Goal: Information Seeking & Learning: Learn about a topic

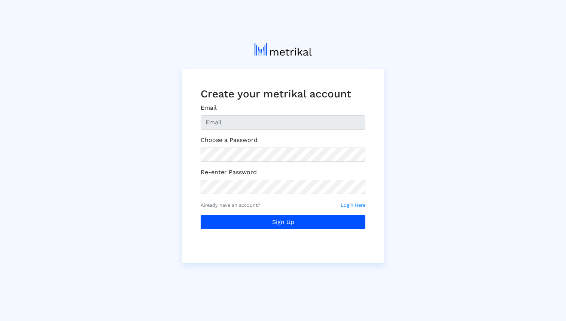
type input "[EMAIL_ADDRESS][DOMAIN_NAME]"
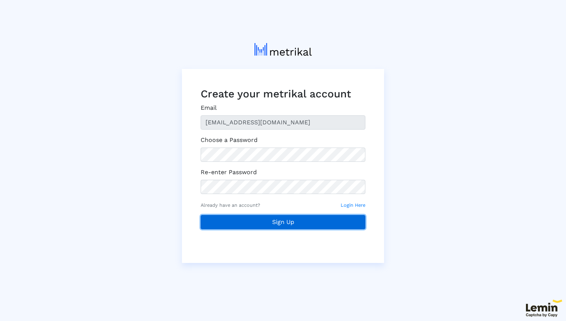
click at [293, 220] on button "Sign Up" at bounding box center [283, 222] width 165 height 14
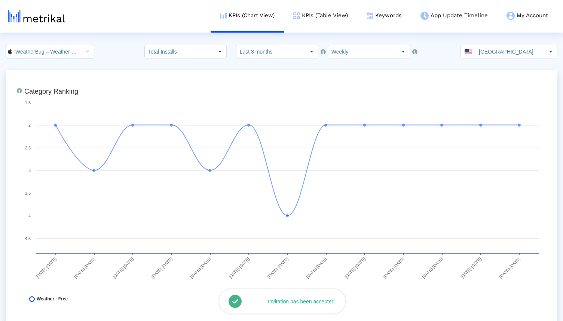
click at [86, 50] on icon "Select" at bounding box center [87, 51] width 3 height 5
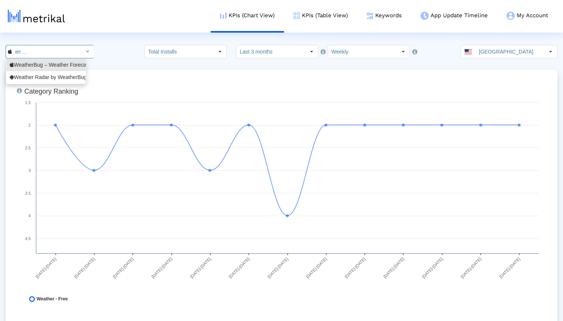
click at [107, 30] on div "KPIs (Chart View) KPIs (Table View) Keywords App Update Timeline My Account Key…" at bounding box center [288, 16] width 538 height 33
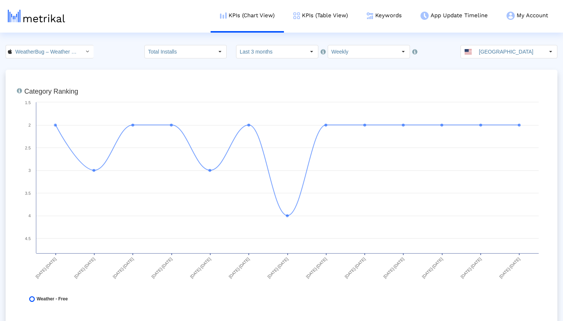
click at [127, 51] on div "WeatherBug – Weather Forecast < 281940292 > Pull down to refresh... Release to …" at bounding box center [281, 51] width 563 height 13
click at [68, 49] on input "WeatherBug – Weather Forecast < 281940292 >" at bounding box center [45, 51] width 67 height 13
click at [51, 77] on div "Weather Radar by WeatherBug <com.aws.android>" at bounding box center [46, 77] width 73 height 7
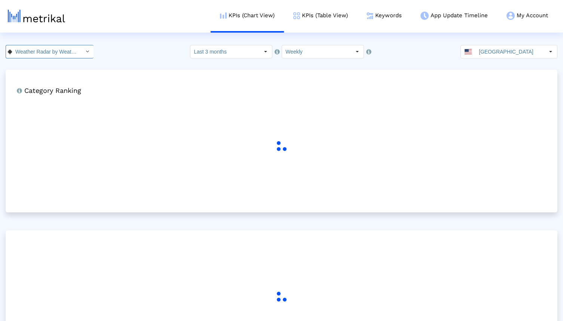
scroll to position [0, 67]
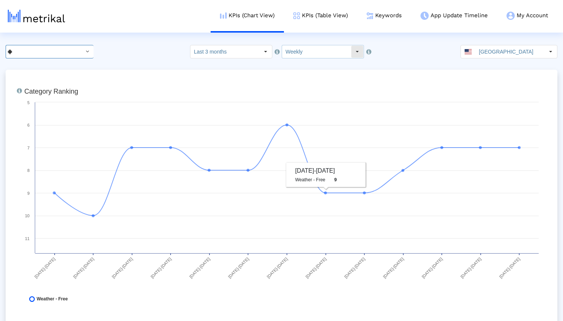
click at [316, 52] on input "Weekly" at bounding box center [316, 51] width 69 height 13
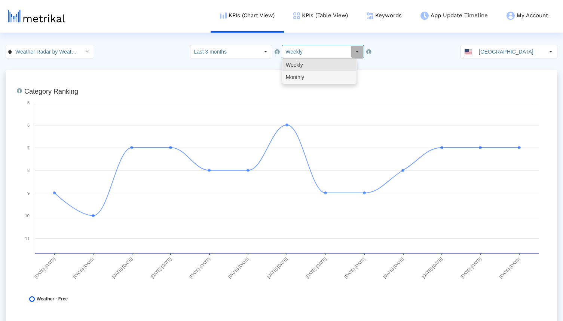
click at [309, 80] on div "Monthly" at bounding box center [319, 77] width 74 height 12
type input "Monthly"
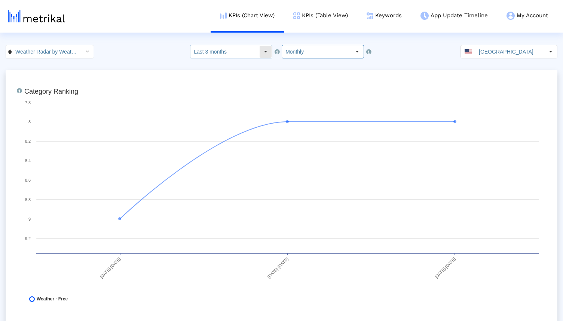
click at [268, 51] on div "Select" at bounding box center [266, 52] width 12 height 12
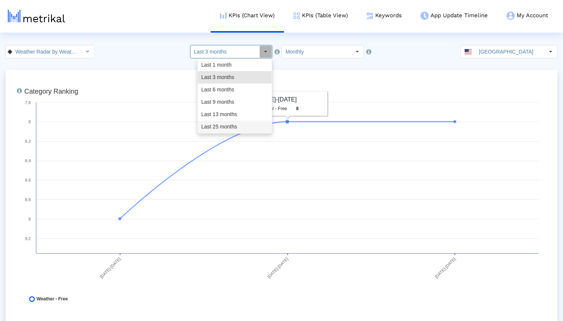
click at [233, 129] on div "Last 25 months" at bounding box center [235, 126] width 74 height 12
type input "Last 25 months"
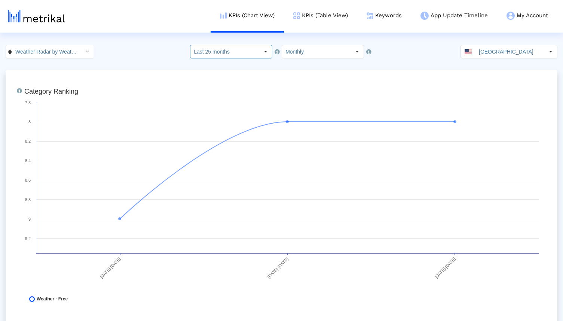
click at [47, 53] on input "Weather Radar by WeatherBug < com.aws.android >" at bounding box center [45, 51] width 67 height 13
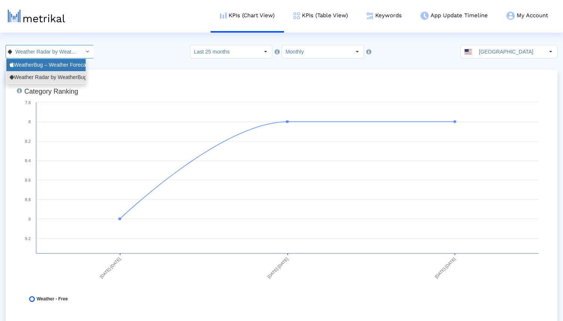
click at [46, 66] on div "WeatherBug – Weather Forecast <281940292>" at bounding box center [46, 64] width 73 height 7
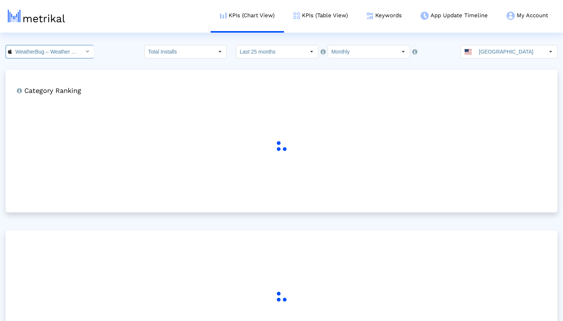
scroll to position [0, 56]
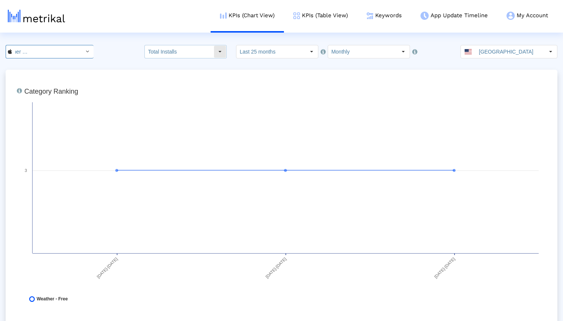
click at [184, 48] on input "Total Installs" at bounding box center [179, 51] width 69 height 13
click at [360, 56] on input "Monthly" at bounding box center [362, 51] width 69 height 13
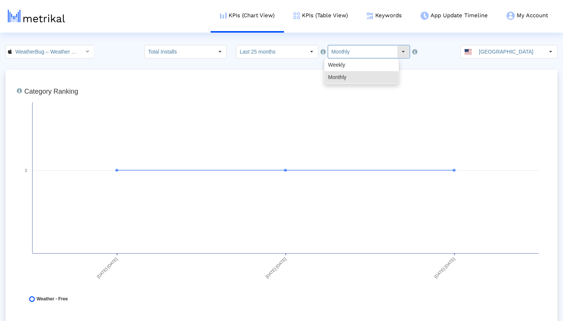
click at [360, 55] on input "Monthly" at bounding box center [362, 51] width 69 height 13
click at [202, 51] on input "Total Installs" at bounding box center [179, 51] width 69 height 13
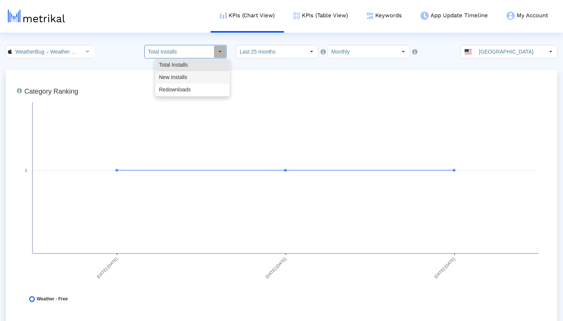
click at [196, 73] on div "New Installs" at bounding box center [193, 77] width 74 height 12
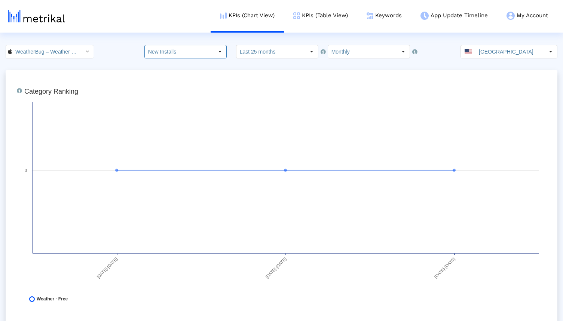
click at [121, 56] on div "WeatherBug – Weather Forecast < 281940292 > Pull down to refresh... Release to …" at bounding box center [281, 51] width 563 height 13
click at [171, 54] on input "New Installs" at bounding box center [179, 51] width 69 height 13
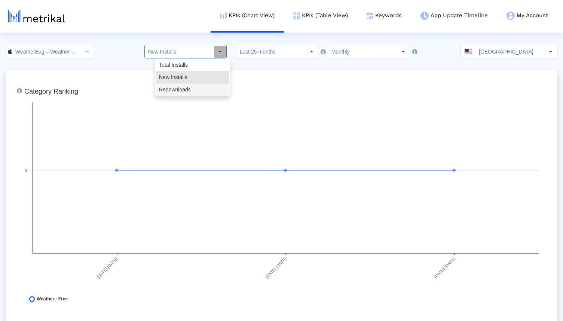
click at [170, 89] on div "Redownloads" at bounding box center [193, 89] width 74 height 12
type input "Redownloads"
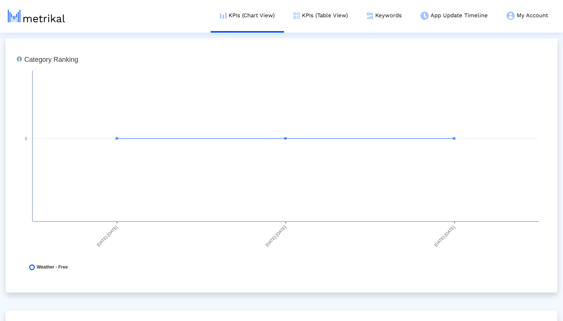
scroll to position [0, 0]
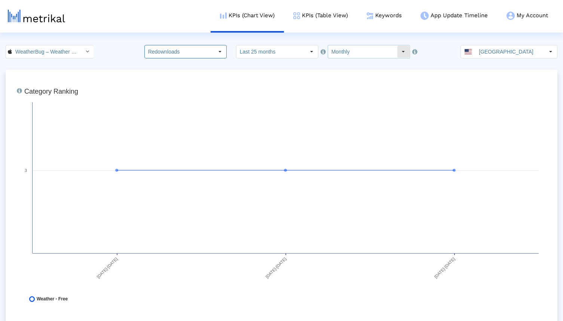
click at [349, 53] on input "Monthly" at bounding box center [362, 51] width 69 height 13
click at [346, 64] on div "Weekly" at bounding box center [362, 65] width 74 height 12
type input "Weekly"
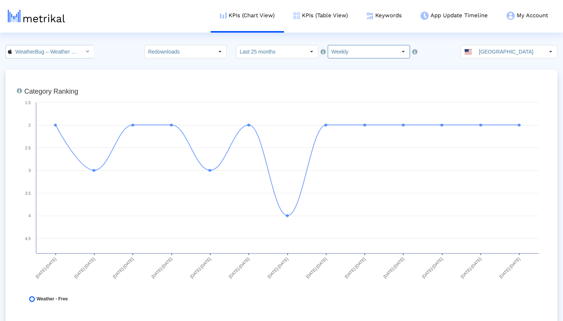
click at [66, 46] on input "WeatherBug – Weather Forecast < 281940292 >" at bounding box center [45, 51] width 67 height 13
click at [38, 77] on div "Weather Radar by WeatherBug <com.aws.android>" at bounding box center [46, 77] width 73 height 7
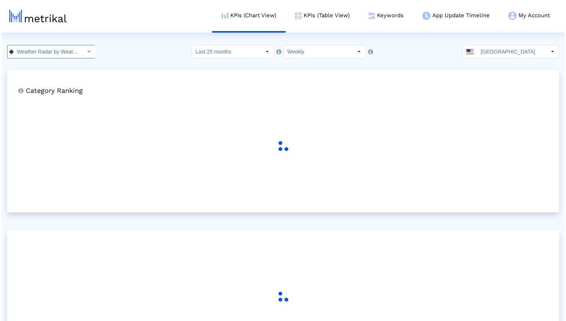
scroll to position [0, 67]
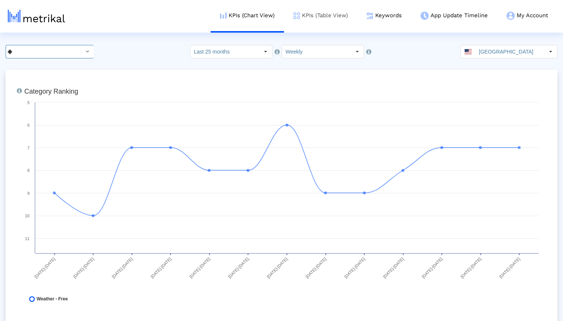
click at [327, 18] on link "KPIs (Table View)" at bounding box center [320, 15] width 73 height 31
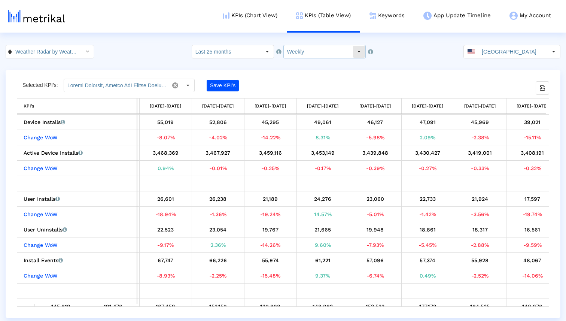
click at [300, 51] on input "Weekly" at bounding box center [318, 51] width 69 height 13
click at [303, 74] on div "Monthly" at bounding box center [321, 77] width 74 height 12
type input "Monthly"
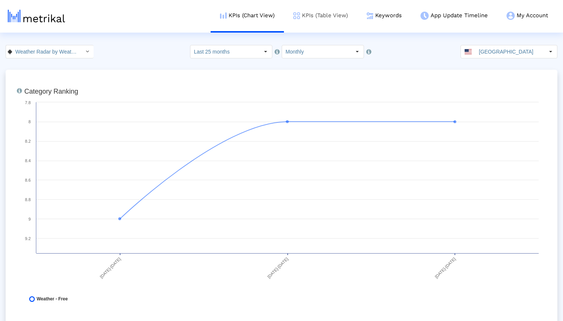
click at [329, 11] on link "KPIs (Table View)" at bounding box center [320, 15] width 73 height 31
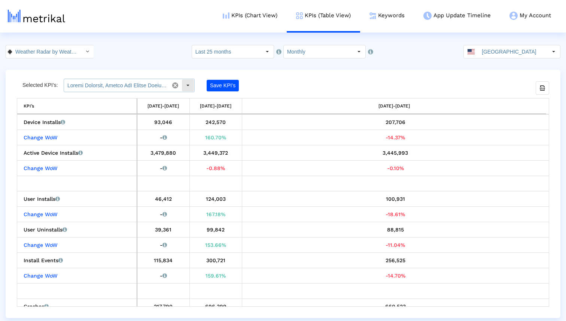
click at [149, 87] on input "text" at bounding box center [116, 85] width 105 height 13
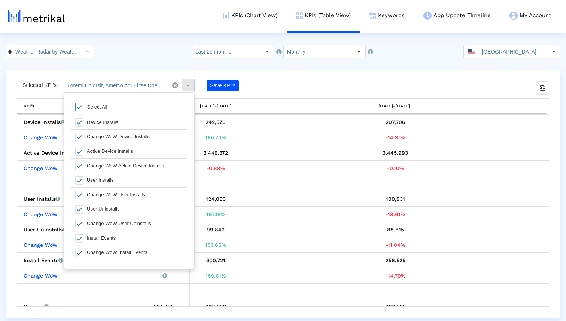
click at [149, 87] on input "text" at bounding box center [116, 85] width 105 height 13
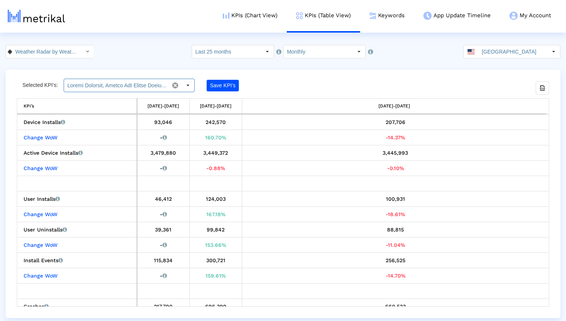
click at [161, 37] on html "KPIs (Chart View) KPIs (Table View) Keywords App Update Timeline My Account Key…" at bounding box center [283, 159] width 566 height 318
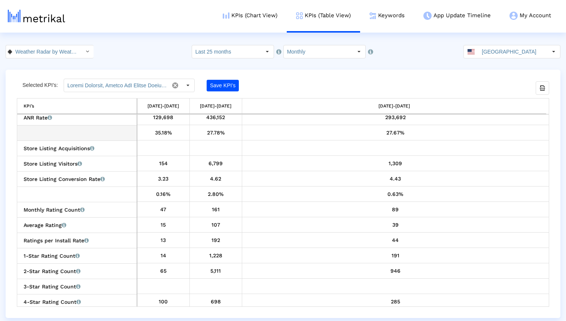
scroll to position [262, 0]
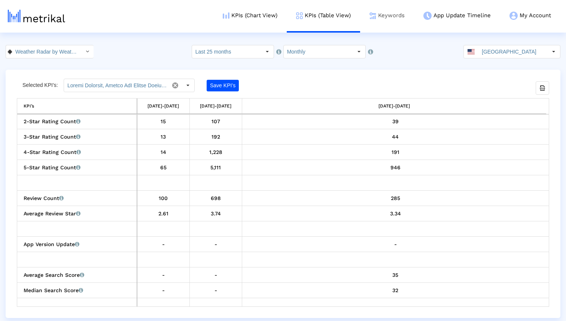
click at [387, 15] on link "Keywords" at bounding box center [387, 15] width 54 height 31
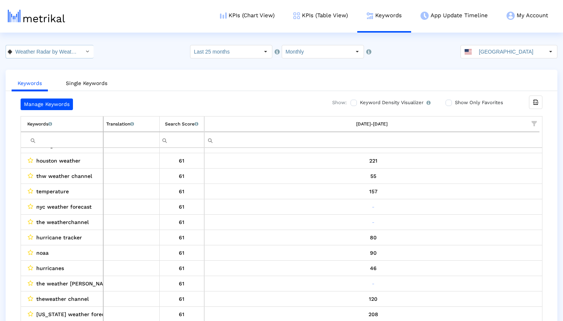
click at [63, 48] on input "Weather Radar by WeatherBug < com.aws.android >" at bounding box center [45, 51] width 67 height 13
click at [55, 64] on div "WeatherBug – Weather Forecast <281940292>" at bounding box center [46, 64] width 73 height 7
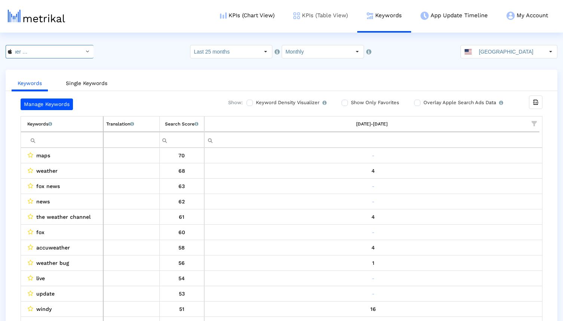
click at [327, 18] on link "KPIs (Table View)" at bounding box center [320, 15] width 73 height 31
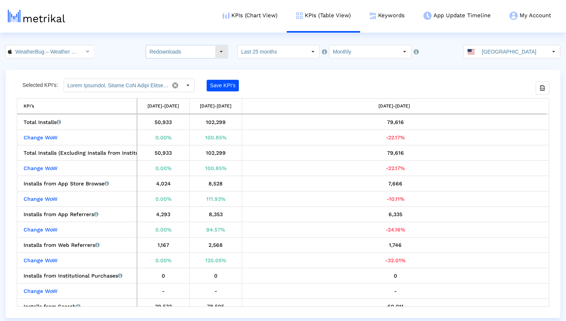
click at [201, 54] on input "Redownloads" at bounding box center [180, 51] width 69 height 13
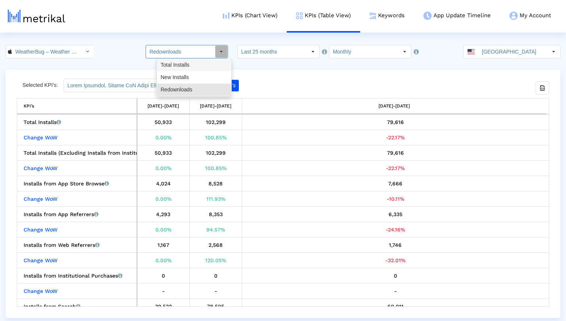
click at [201, 65] on div "Total Installs" at bounding box center [194, 65] width 74 height 12
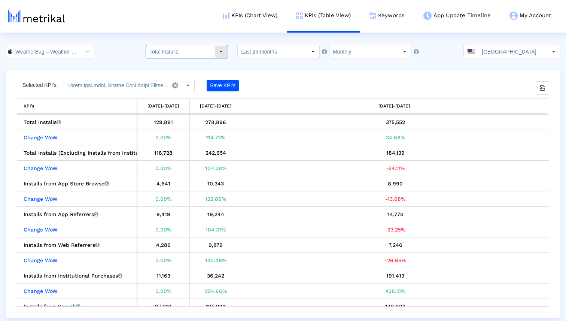
click at [205, 52] on input "Total Installs" at bounding box center [180, 51] width 69 height 13
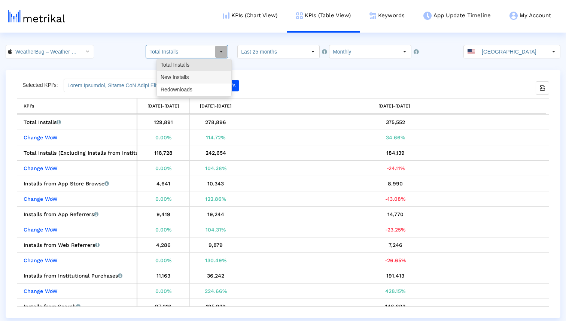
click at [199, 74] on div "New Installs" at bounding box center [194, 77] width 74 height 12
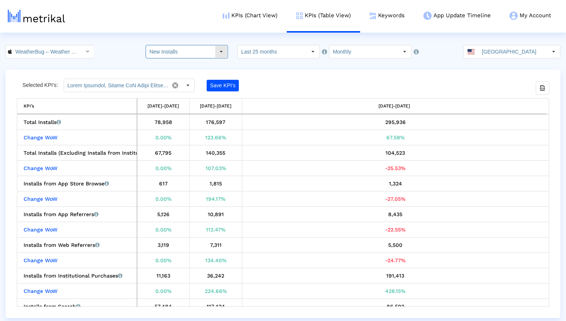
click at [202, 52] on input "New Installs" at bounding box center [180, 51] width 69 height 13
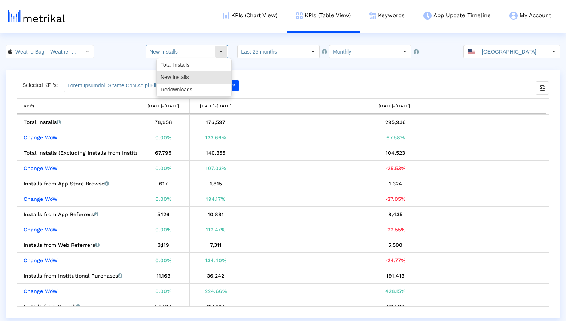
click at [202, 52] on input "New Installs" at bounding box center [180, 51] width 69 height 13
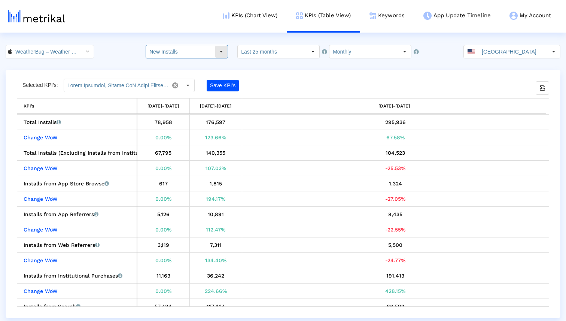
click at [192, 52] on input "New Installs" at bounding box center [180, 51] width 69 height 13
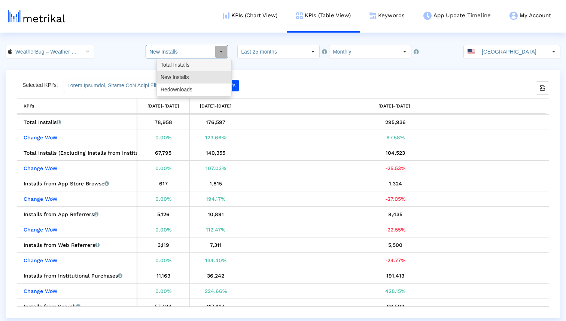
click at [192, 64] on div "Total Installs" at bounding box center [194, 65] width 74 height 12
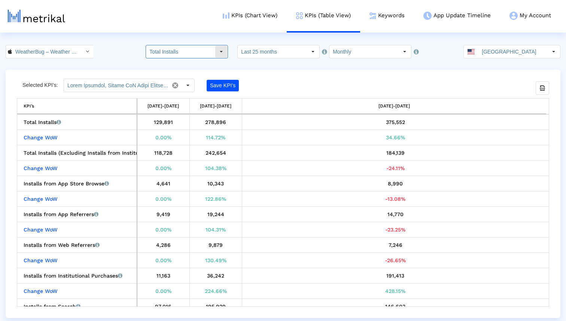
click at [205, 52] on input "Total Installs" at bounding box center [180, 51] width 69 height 13
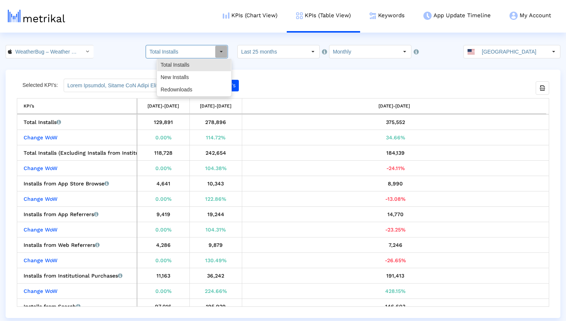
click at [128, 55] on div "WeatherBug – Weather Forecast < 281940292 > Total Installs Select how far back …" at bounding box center [283, 51] width 566 height 13
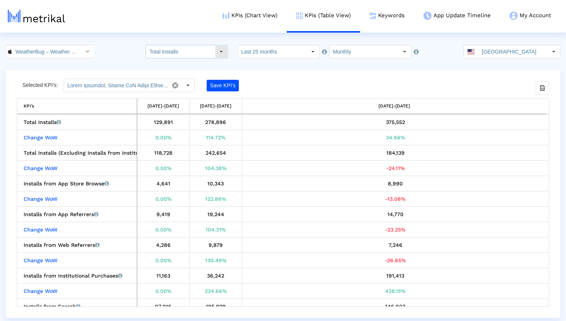
click at [179, 56] on input "Total Installs" at bounding box center [180, 51] width 69 height 13
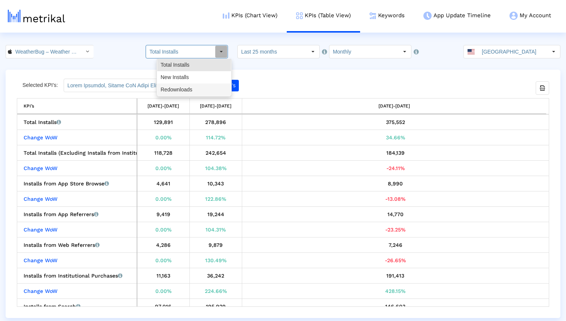
click at [183, 88] on div "Redownloads" at bounding box center [194, 89] width 74 height 12
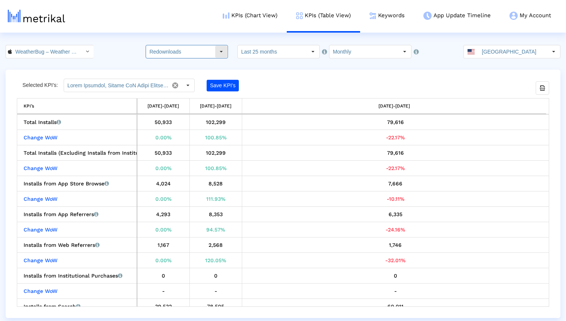
click at [203, 55] on input "Redownloads" at bounding box center [180, 51] width 69 height 13
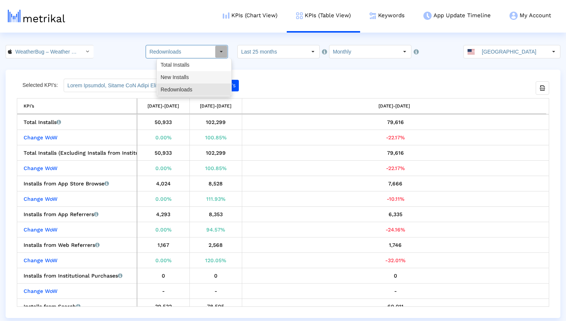
click at [202, 76] on div "New Installs" at bounding box center [194, 77] width 74 height 12
type input "New Installs"
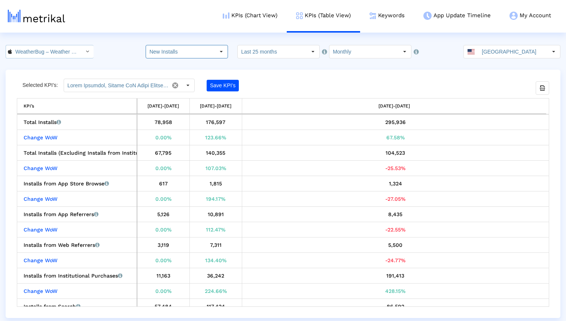
click at [42, 54] on input "WeatherBug – Weather Forecast < 281940292 >" at bounding box center [45, 51] width 67 height 13
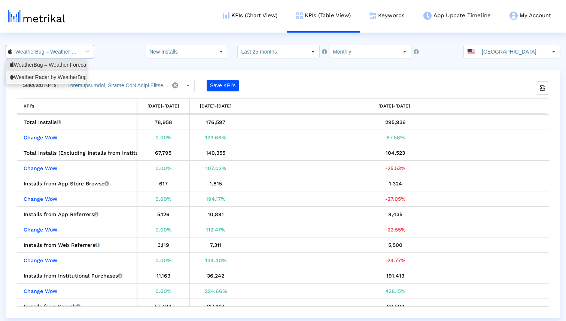
click at [43, 77] on div "Weather Radar by WeatherBug <com.aws.android>" at bounding box center [46, 77] width 73 height 7
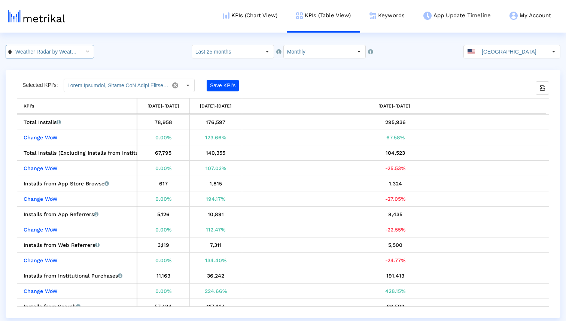
scroll to position [0, 67]
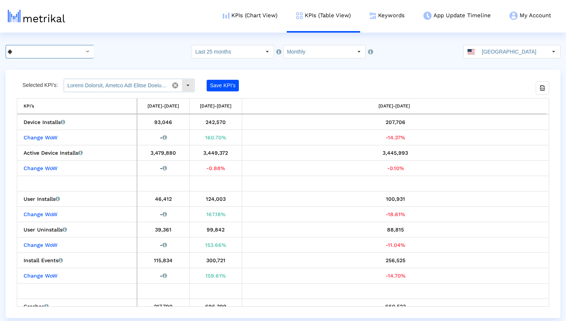
click at [145, 88] on input "text" at bounding box center [116, 85] width 105 height 13
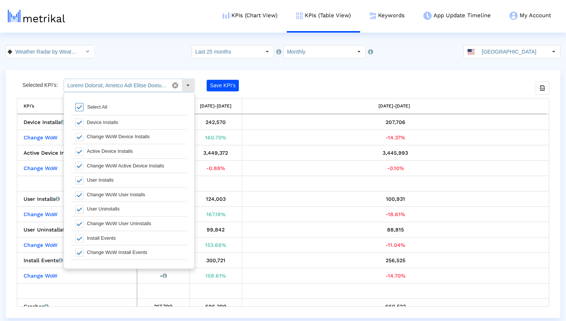
click at [145, 88] on input "text" at bounding box center [116, 85] width 105 height 13
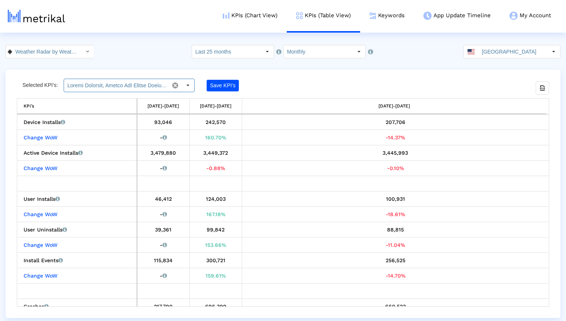
click at [168, 55] on div "Weather Radar by WeatherBug < com.aws.android > Pull down to refresh... Release…" at bounding box center [283, 51] width 566 height 13
click at [43, 52] on input "Weather Radar by WeatherBug < com.aws.android >" at bounding box center [45, 51] width 67 height 13
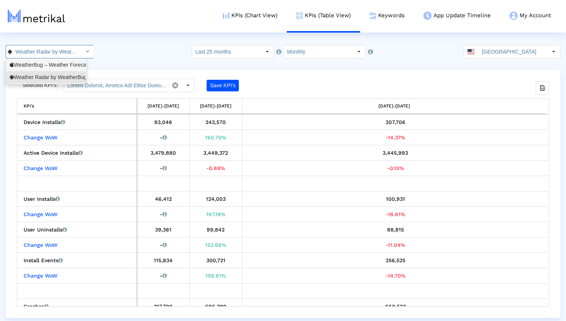
click at [46, 64] on div "WeatherBug – Weather Forecast <281940292>" at bounding box center [46, 64] width 73 height 7
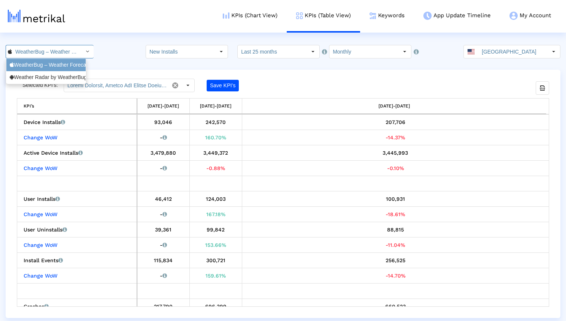
scroll to position [0, 56]
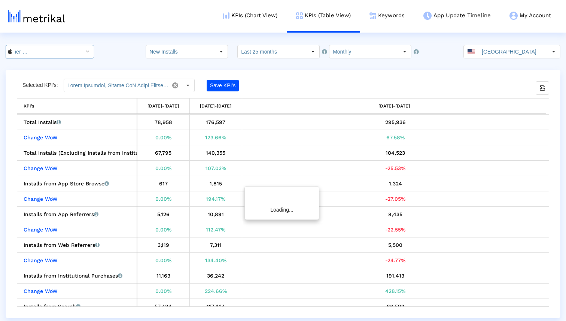
click at [53, 48] on input "WeatherBug – Weather Forecast < 281940292 >" at bounding box center [45, 51] width 67 height 13
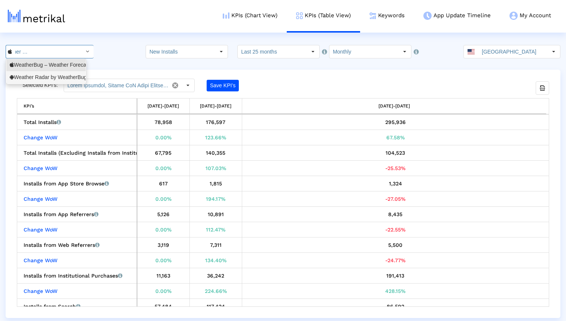
click at [51, 77] on div "Weather Radar by WeatherBug <com.aws.android>" at bounding box center [46, 77] width 73 height 7
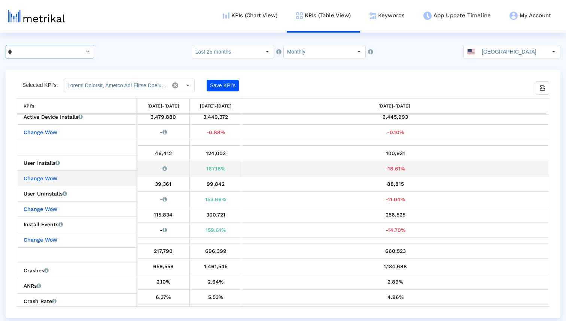
scroll to position [37, 0]
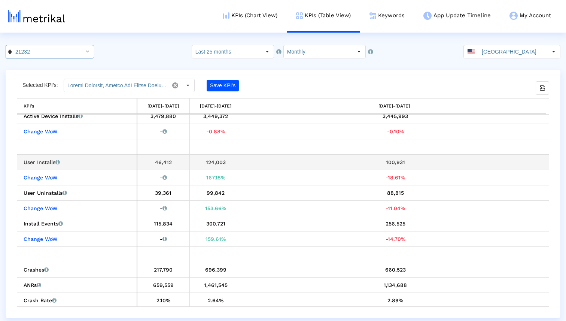
click at [216, 162] on div "124,003" at bounding box center [215, 162] width 47 height 10
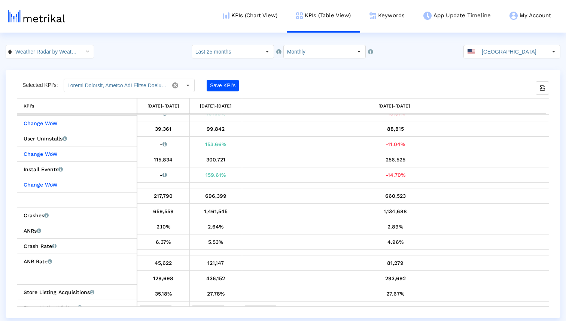
scroll to position [92, 0]
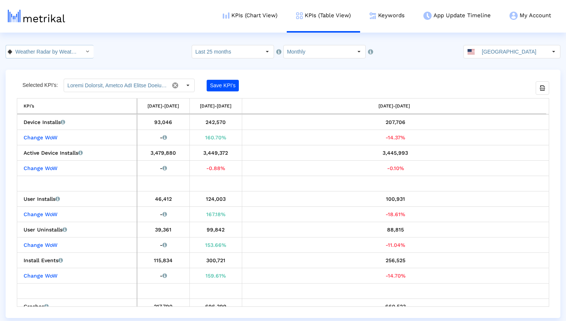
click at [58, 49] on input "Weather Radar by WeatherBug < com.aws.android >" at bounding box center [45, 51] width 67 height 13
click at [54, 63] on div "WeatherBug – Weather Forecast <281940292>" at bounding box center [46, 64] width 73 height 7
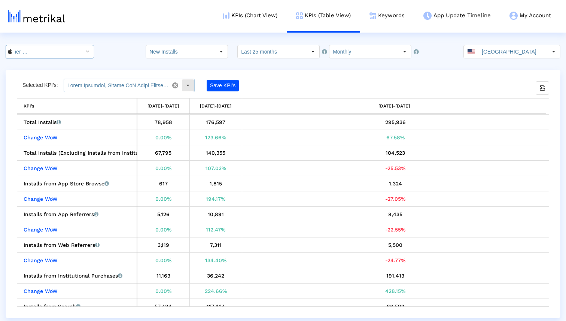
click at [187, 85] on div "Select" at bounding box center [188, 85] width 12 height 12
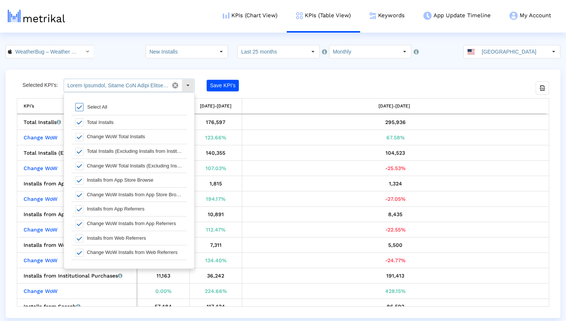
click at [187, 85] on div "Select" at bounding box center [188, 85] width 12 height 12
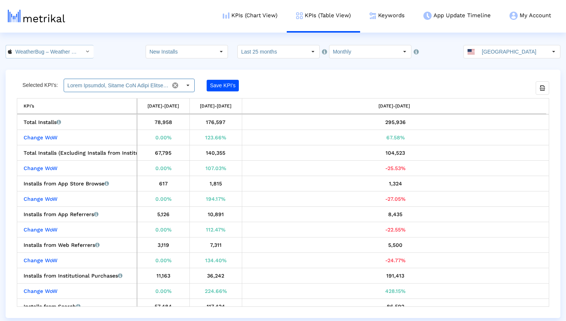
click at [70, 47] on input "WeatherBug – Weather Forecast < 281940292 >" at bounding box center [45, 51] width 67 height 13
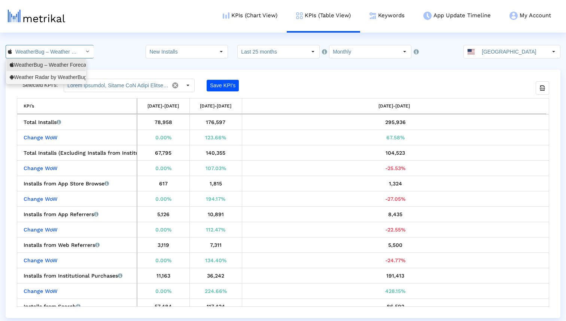
click at [62, 75] on div "Weather Radar by WeatherBug <com.aws.android>" at bounding box center [46, 77] width 73 height 7
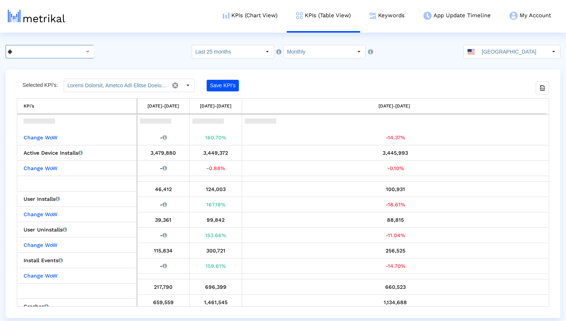
scroll to position [0, 0]
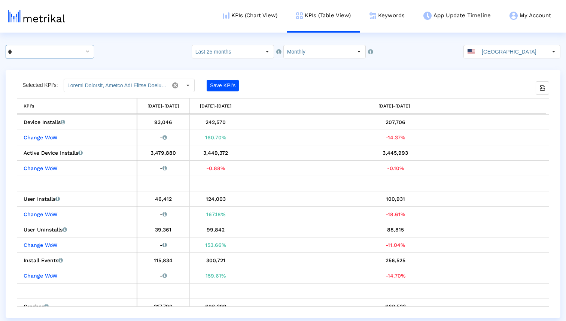
click at [86, 51] on icon "Select" at bounding box center [87, 51] width 3 height 5
click at [72, 70] on div "WeatherBug – Weather Forecast <281940292>" at bounding box center [45, 65] width 79 height 12
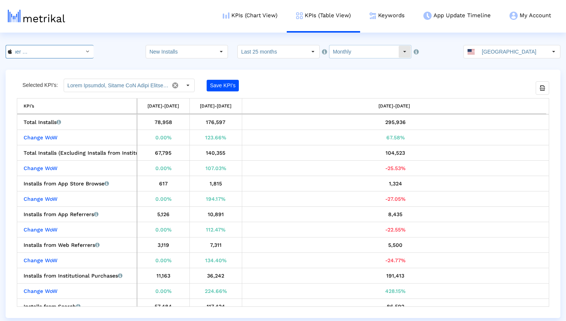
click at [342, 50] on input "Monthly" at bounding box center [363, 51] width 69 height 13
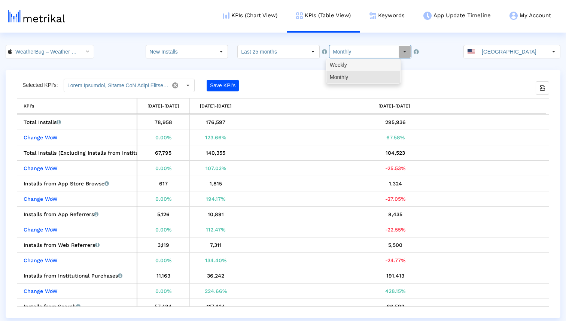
click at [349, 67] on div "Weekly" at bounding box center [363, 65] width 74 height 12
type input "Weekly"
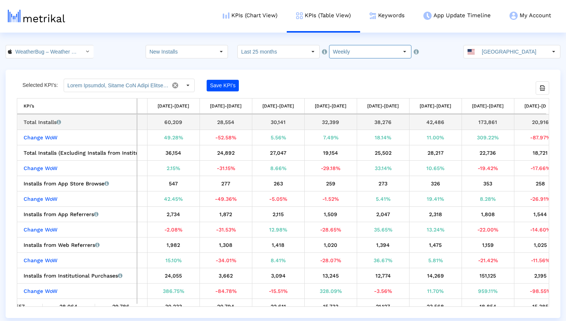
scroll to position [0, 151]
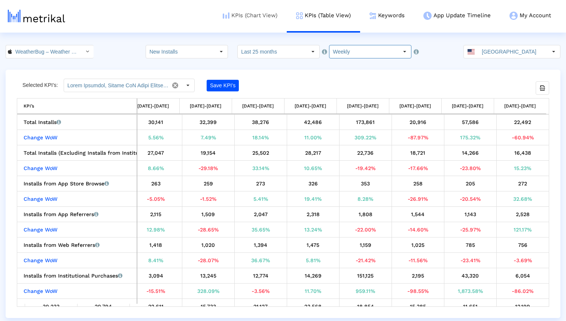
click at [245, 21] on link "KPIs (Chart View)" at bounding box center [249, 15] width 73 height 31
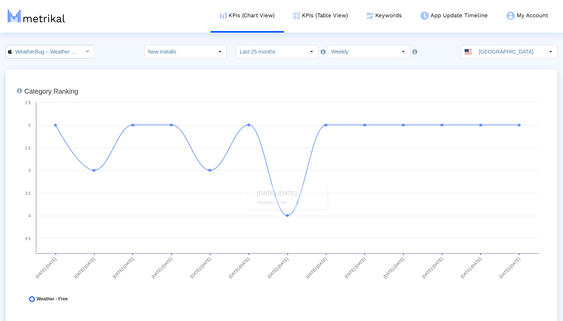
click at [40, 52] on input "WeatherBug – Weather Forecast < 281940292 >" at bounding box center [45, 51] width 67 height 13
click at [38, 77] on div "Weather Radar by WeatherBug <com.aws.android>" at bounding box center [46, 77] width 73 height 7
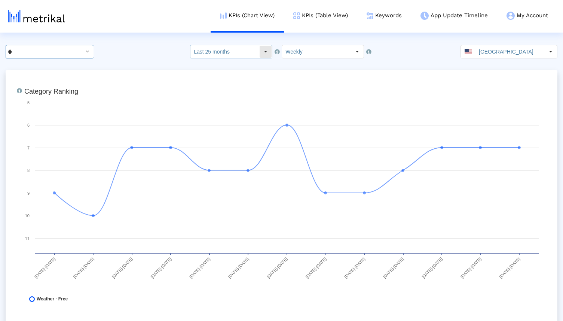
click at [232, 56] on input "Last 25 months" at bounding box center [224, 51] width 69 height 13
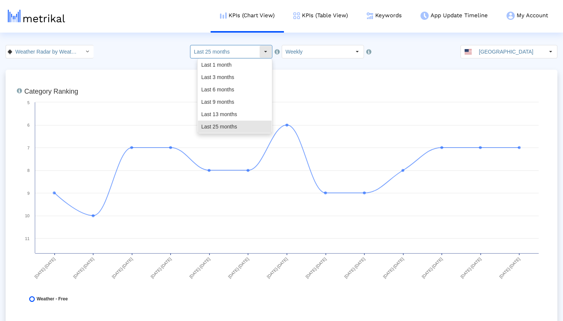
click at [232, 56] on input "Last 25 months" at bounding box center [224, 51] width 69 height 13
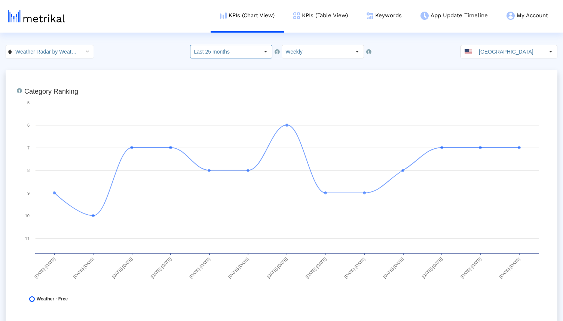
click at [140, 50] on div "Weather Radar by WeatherBug < com.aws.android > Pull down to refresh... Release…" at bounding box center [281, 51] width 563 height 13
click at [307, 53] on input "Weekly" at bounding box center [316, 51] width 69 height 13
click at [308, 65] on div "Weekly" at bounding box center [319, 65] width 74 height 12
click at [306, 55] on input "Weekly" at bounding box center [316, 51] width 69 height 13
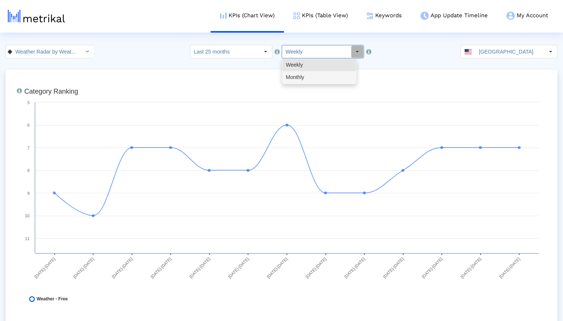
click at [304, 74] on div "Monthly" at bounding box center [319, 77] width 74 height 12
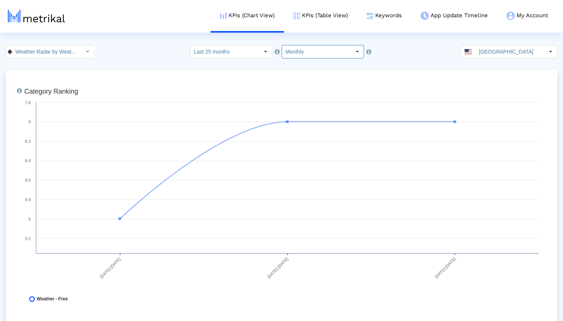
click at [335, 50] on input "Monthly" at bounding box center [316, 51] width 69 height 13
click at [328, 65] on div "Weekly" at bounding box center [319, 65] width 74 height 12
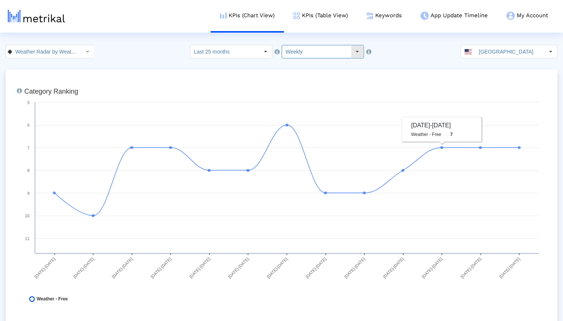
click at [316, 46] on input "Weekly" at bounding box center [316, 51] width 69 height 13
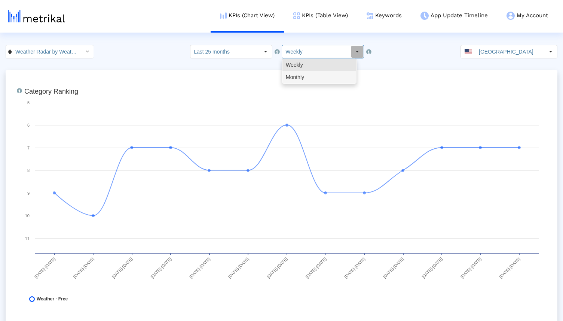
click at [307, 78] on div "Monthly" at bounding box center [319, 77] width 74 height 12
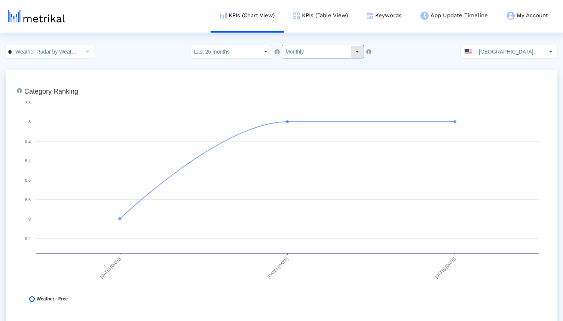
click at [296, 56] on input "Monthly" at bounding box center [316, 51] width 69 height 13
click at [299, 65] on div "Weekly" at bounding box center [319, 65] width 74 height 12
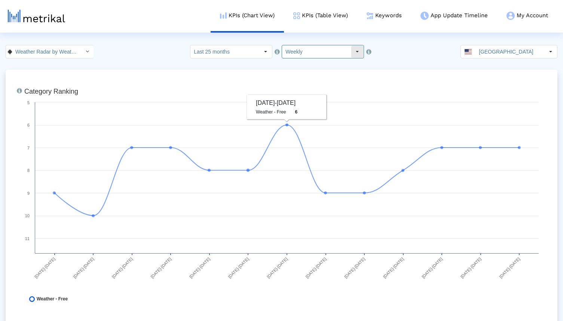
click at [306, 51] on input "Weekly" at bounding box center [316, 51] width 69 height 13
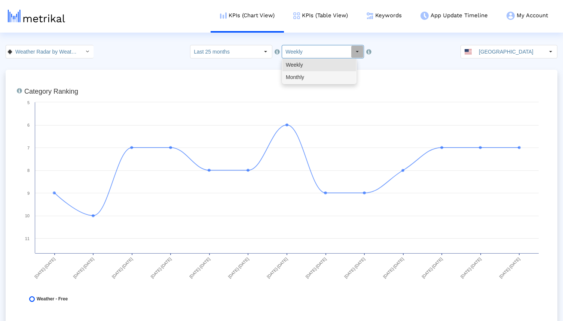
click at [305, 75] on div "Monthly" at bounding box center [319, 77] width 74 height 12
type input "Monthly"
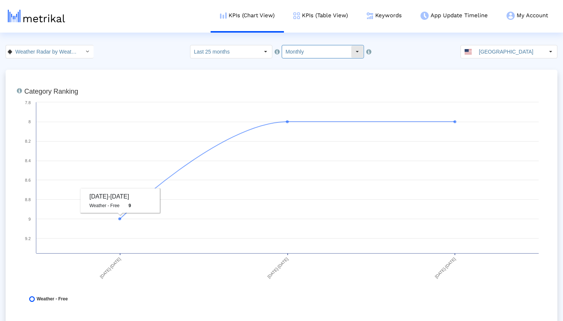
click at [302, 51] on input "Monthly" at bounding box center [316, 51] width 69 height 13
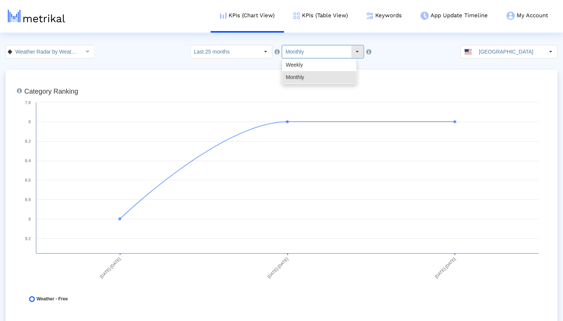
click at [302, 51] on input "Monthly" at bounding box center [316, 51] width 69 height 13
click at [318, 18] on link "KPIs (Table View)" at bounding box center [320, 15] width 73 height 31
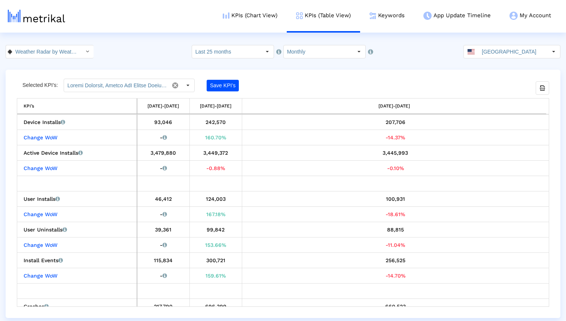
click at [461, 43] on html "KPIs (Chart View) KPIs (Table View) Keywords App Update Timeline My Account Key…" at bounding box center [283, 159] width 566 height 318
click at [81, 53] on div "Select" at bounding box center [87, 51] width 13 height 13
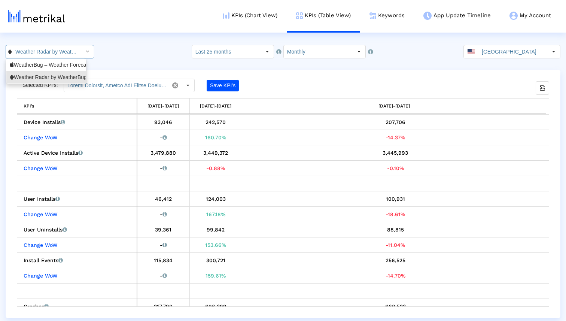
scroll to position [0, 67]
click at [67, 63] on div "WeatherBug – Weather Forecast <281940292>" at bounding box center [46, 64] width 73 height 7
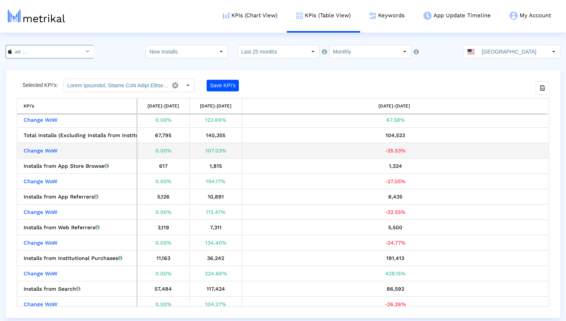
scroll to position [18, 0]
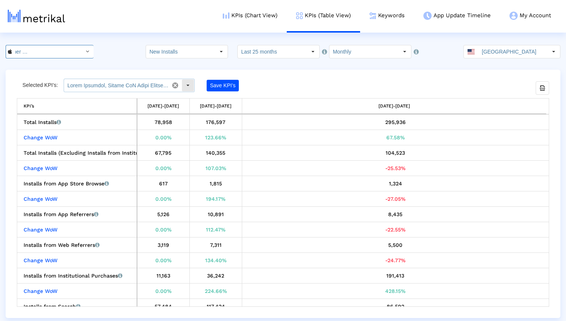
click at [91, 86] on input "text" at bounding box center [116, 85] width 105 height 13
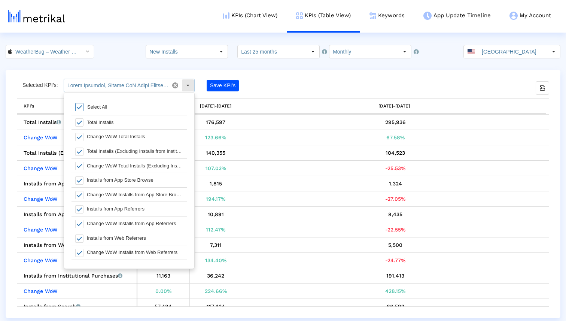
click at [91, 86] on input "text" at bounding box center [116, 85] width 105 height 13
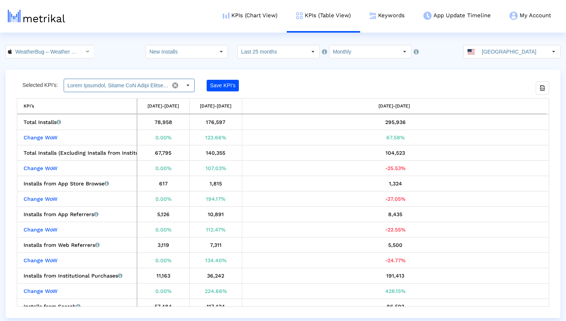
click at [116, 56] on div "WeatherBug – Weather Forecast < 281940292 > Pull down to refresh... Release to …" at bounding box center [283, 51] width 566 height 13
click at [174, 54] on input "New Installs" at bounding box center [180, 51] width 69 height 13
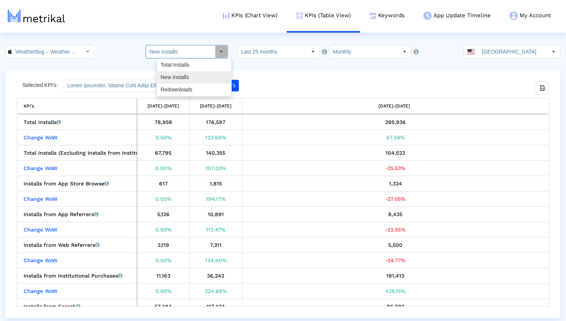
click at [178, 74] on div "New Installs" at bounding box center [194, 77] width 74 height 12
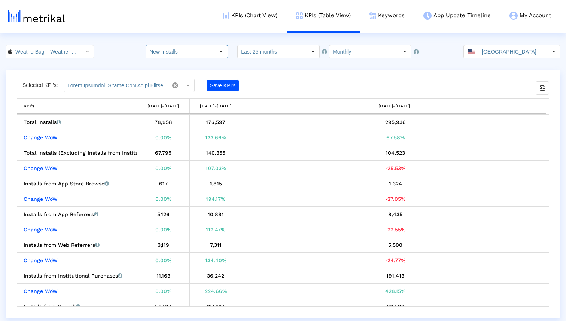
click at [192, 61] on crea-index "WeatherBug – Weather Forecast < 281940292 > Pull down to refresh... Release to …" at bounding box center [283, 181] width 566 height 273
click at [192, 52] on input "New Installs" at bounding box center [180, 51] width 69 height 13
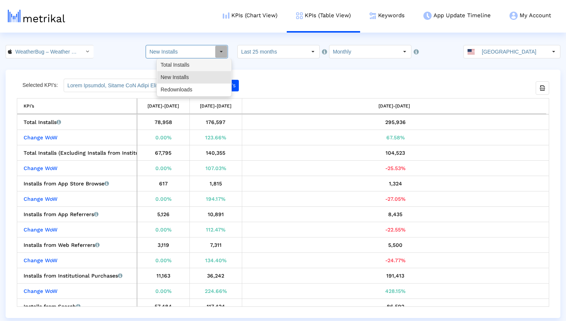
click at [193, 64] on div "Total Installs" at bounding box center [194, 65] width 74 height 12
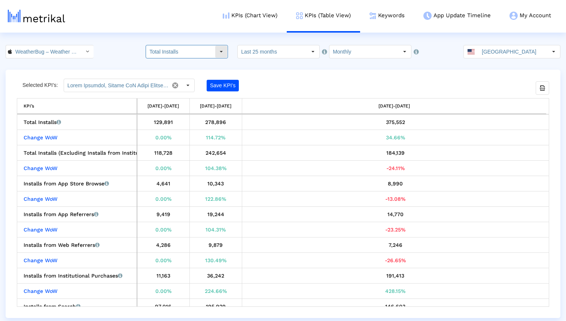
click at [206, 54] on input "Total Installs" at bounding box center [180, 51] width 69 height 13
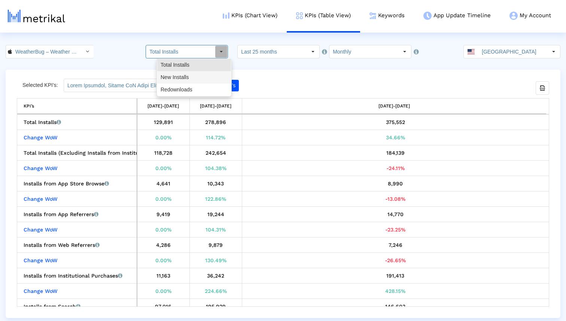
click at [201, 76] on div "New Installs" at bounding box center [194, 77] width 74 height 12
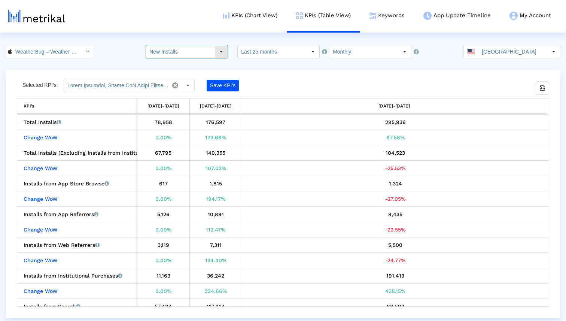
click at [204, 52] on input "New Installs" at bounding box center [180, 51] width 69 height 13
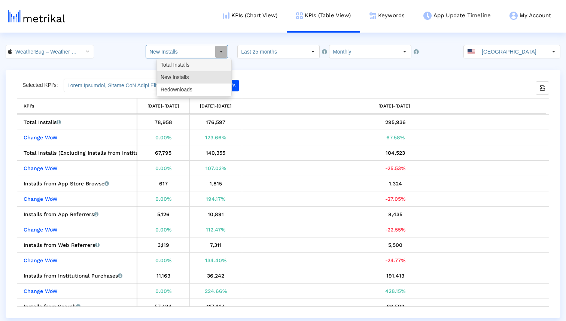
click at [196, 59] on div "Total Installs" at bounding box center [194, 65] width 74 height 12
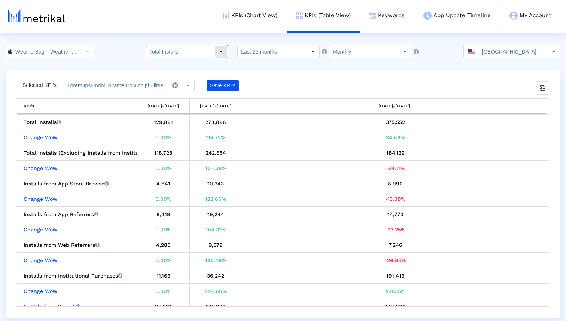
click at [198, 52] on input "Total Installs" at bounding box center [180, 51] width 69 height 13
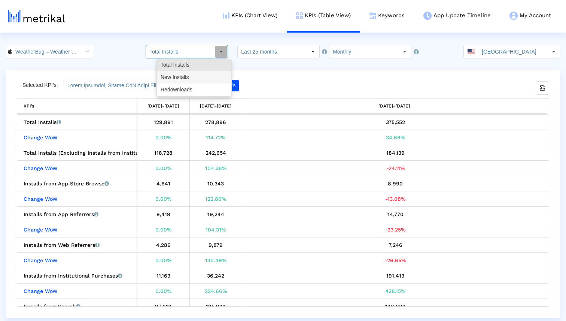
click at [193, 78] on div "New Installs" at bounding box center [194, 77] width 74 height 12
type input "New Installs"
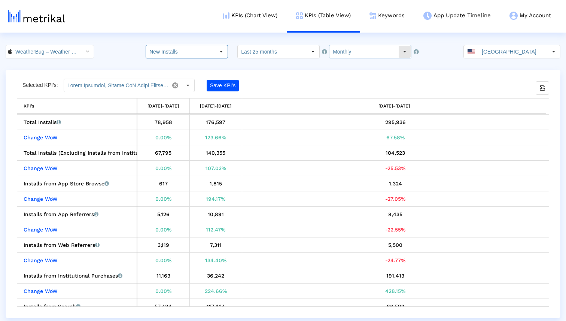
click at [350, 49] on input "Monthly" at bounding box center [363, 51] width 69 height 13
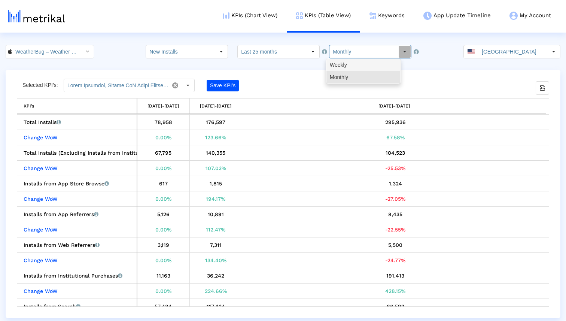
click at [348, 67] on div "Weekly" at bounding box center [363, 65] width 74 height 12
type input "Weekly"
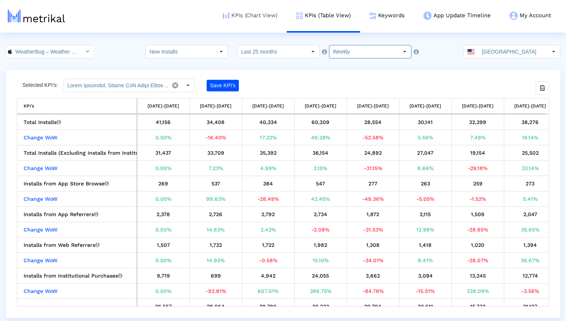
click at [254, 14] on link "KPIs (Chart View)" at bounding box center [249, 15] width 73 height 31
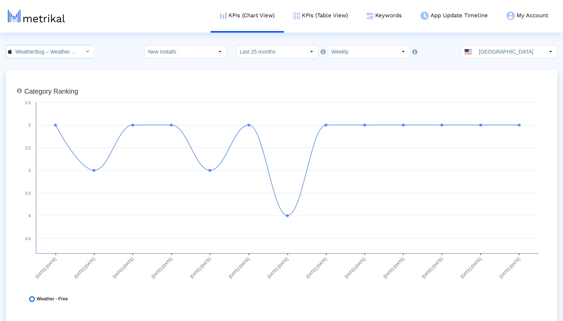
click at [52, 46] on input "WeatherBug – Weather Forecast < 281940292 >" at bounding box center [45, 51] width 67 height 13
click at [45, 75] on div "Weather Radar by WeatherBug <com.aws.android>" at bounding box center [46, 77] width 73 height 7
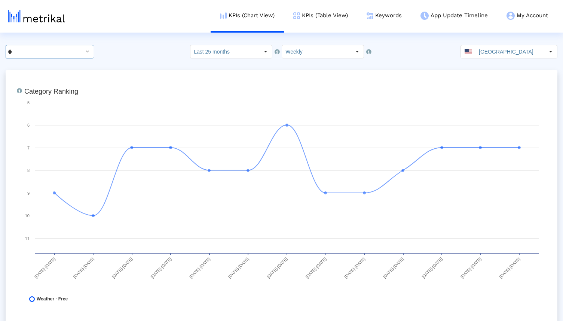
click at [81, 56] on div "Select" at bounding box center [87, 52] width 12 height 12
click at [64, 67] on div "WeatherBug – Weather Forecast <281940292>" at bounding box center [46, 64] width 73 height 7
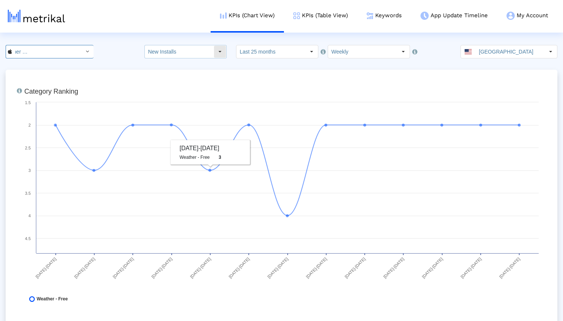
click at [210, 55] on input "New Installs" at bounding box center [179, 51] width 69 height 13
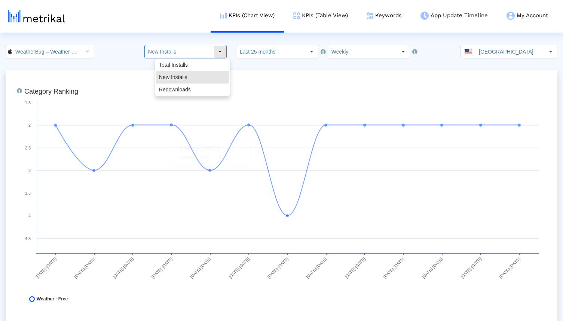
click at [210, 55] on input "New Installs" at bounding box center [179, 51] width 69 height 13
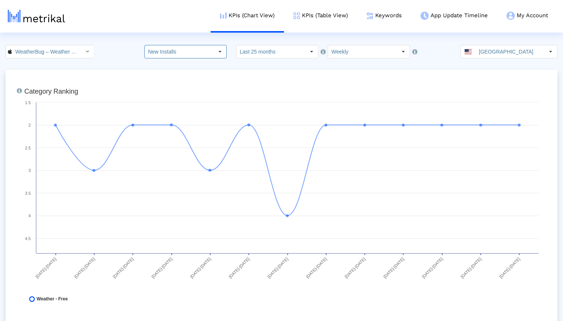
click at [117, 53] on div "WeatherBug – Weather Forecast < 281940292 > Pull down to refresh... Release to …" at bounding box center [281, 51] width 563 height 13
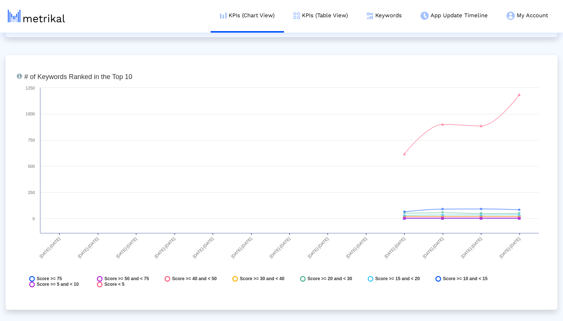
scroll to position [3018, 0]
